Goal: Task Accomplishment & Management: Manage account settings

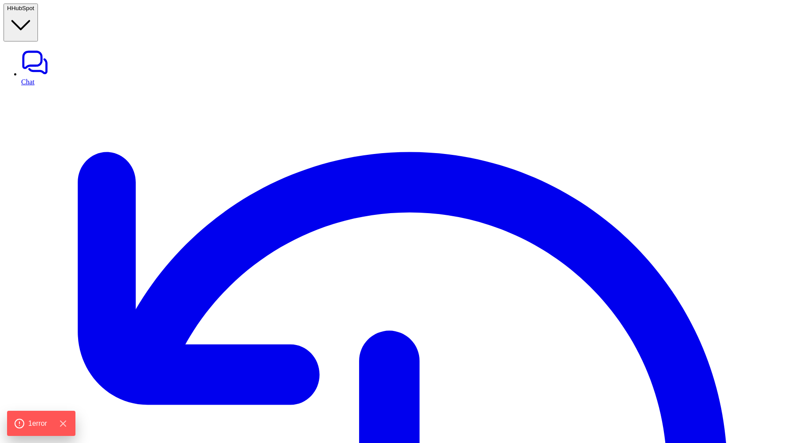
type textarea "**********"
click at [65, 423] on icon "Hide Errors" at bounding box center [64, 423] width 11 height 11
